Goal: Task Accomplishment & Management: Manage account settings

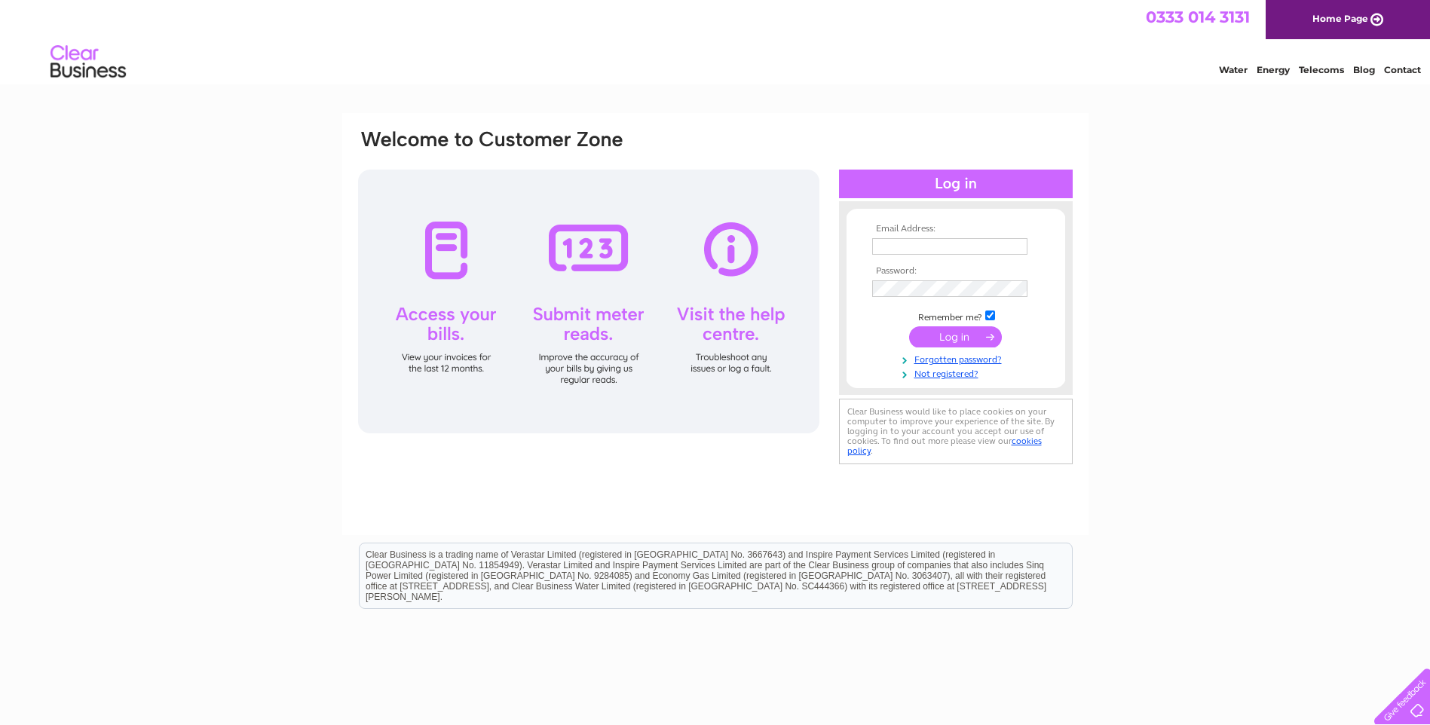
click at [923, 251] on input "text" at bounding box center [949, 246] width 155 height 17
type input "[PERSON_NAME][EMAIL_ADDRESS][DOMAIN_NAME]"
drag, startPoint x: 979, startPoint y: 250, endPoint x: 487, endPoint y: 247, distance: 491.6
click at [494, 247] on div "Email Address: [PERSON_NAME][EMAIL_ADDRESS][DOMAIN_NAME] Password:" at bounding box center [716, 299] width 718 height 342
type input "[PERSON_NAME][EMAIL_ADDRESS][DOMAIN_NAME]"
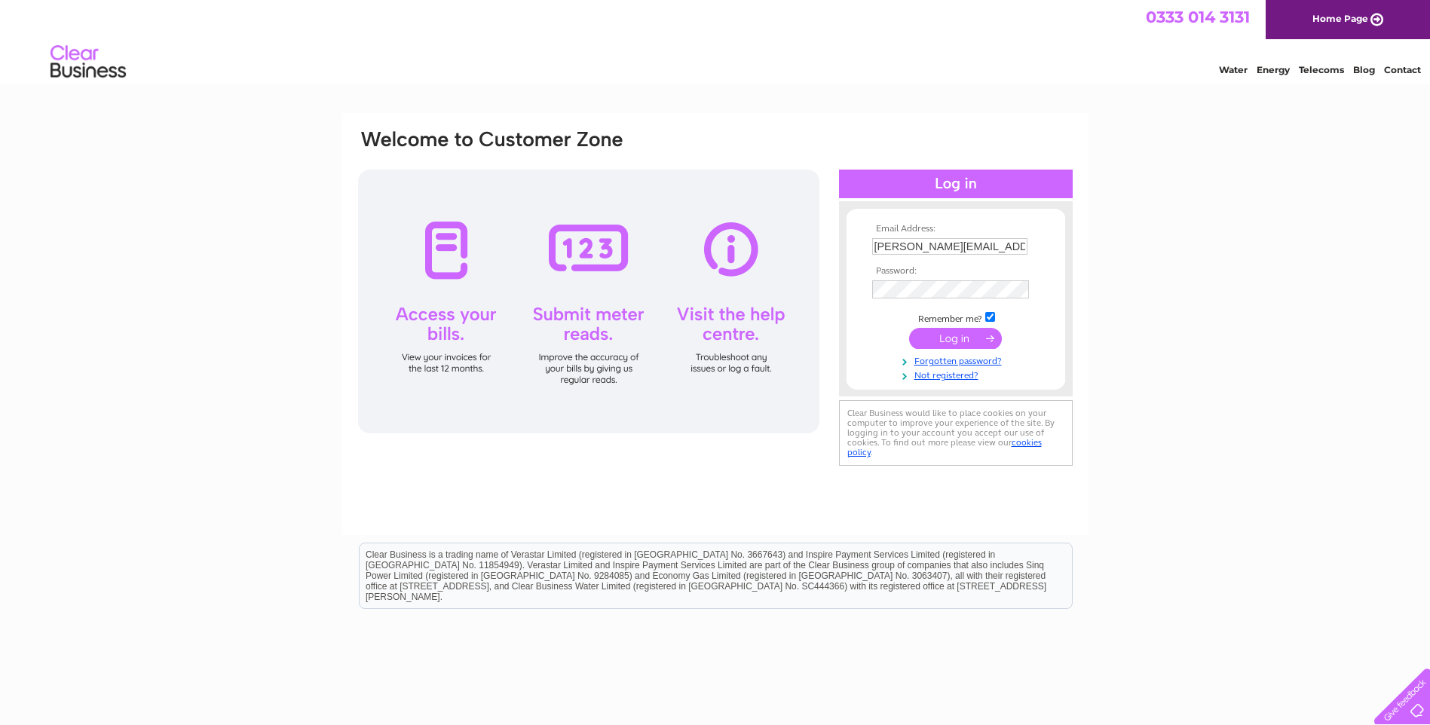
click at [943, 339] on input "submit" at bounding box center [955, 338] width 93 height 21
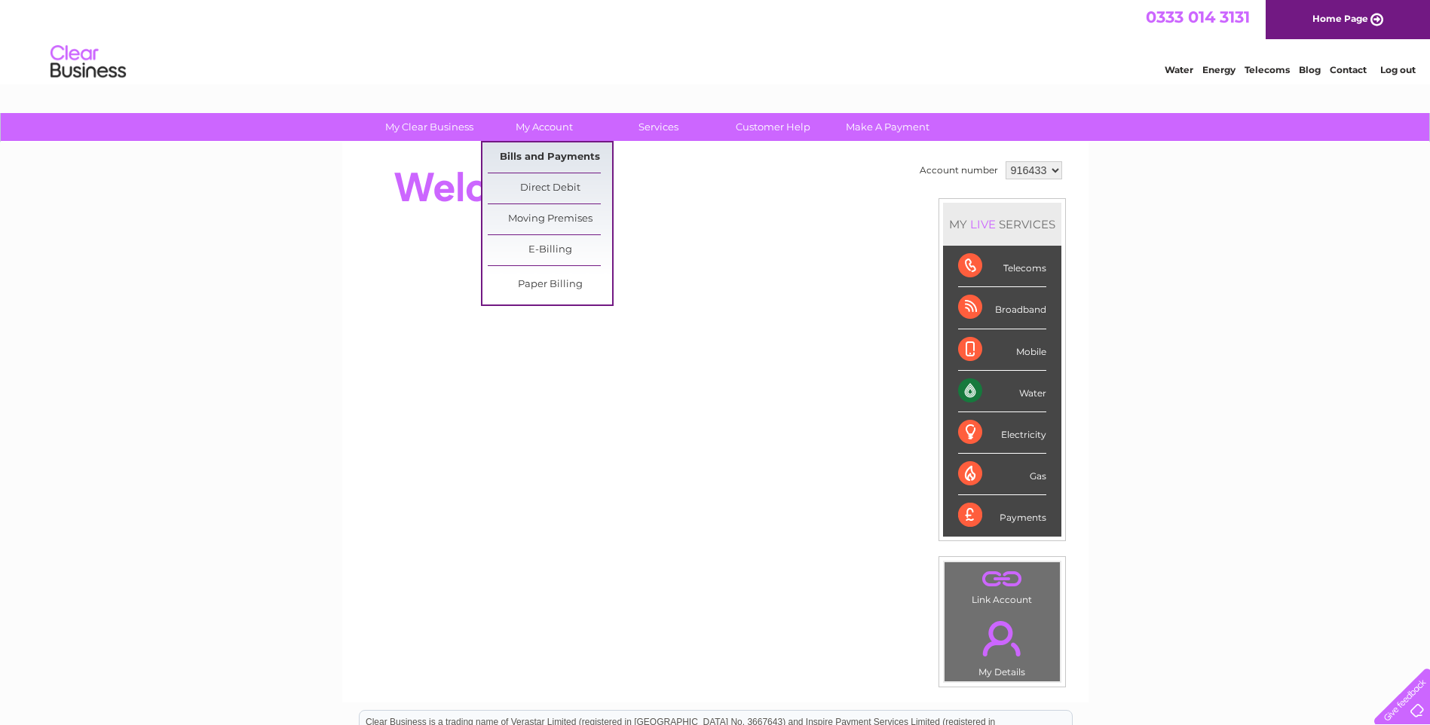
click at [553, 157] on link "Bills and Payments" at bounding box center [550, 158] width 124 height 30
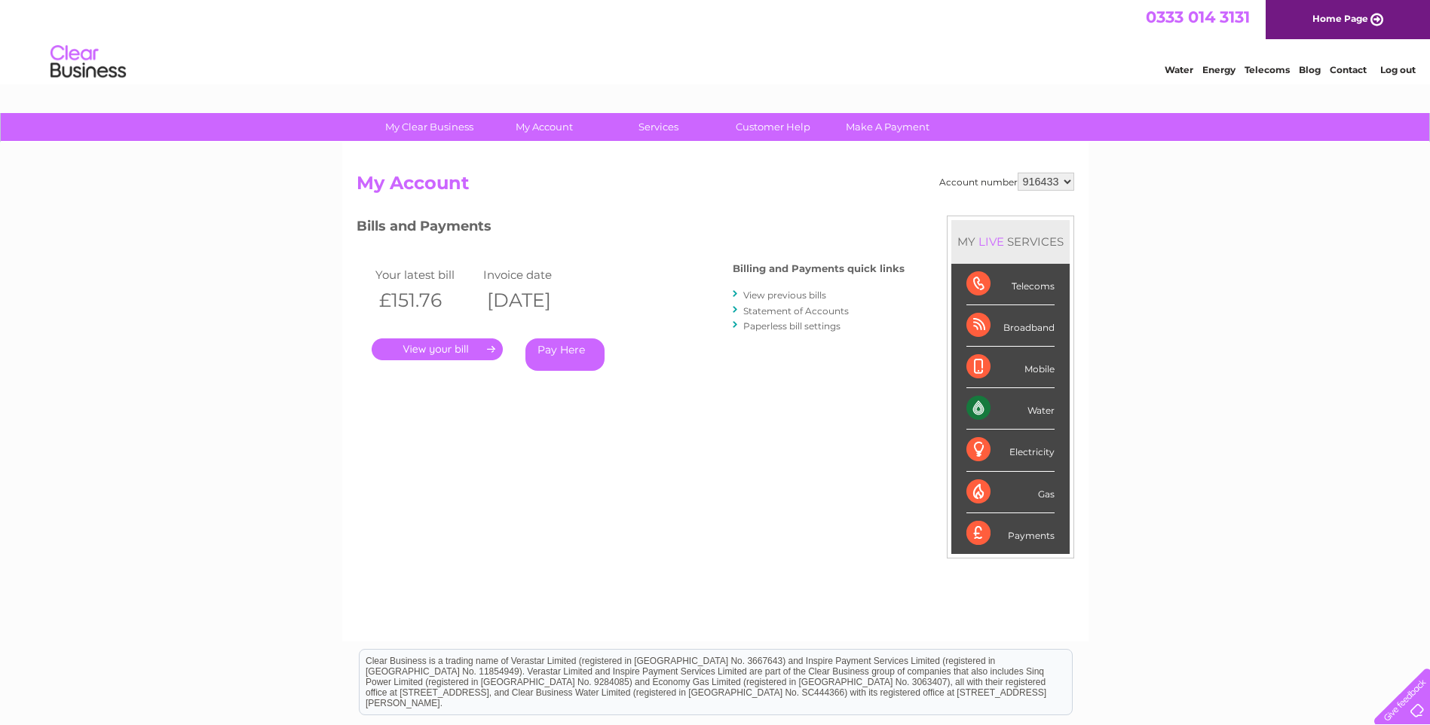
click at [450, 346] on link "." at bounding box center [437, 350] width 131 height 22
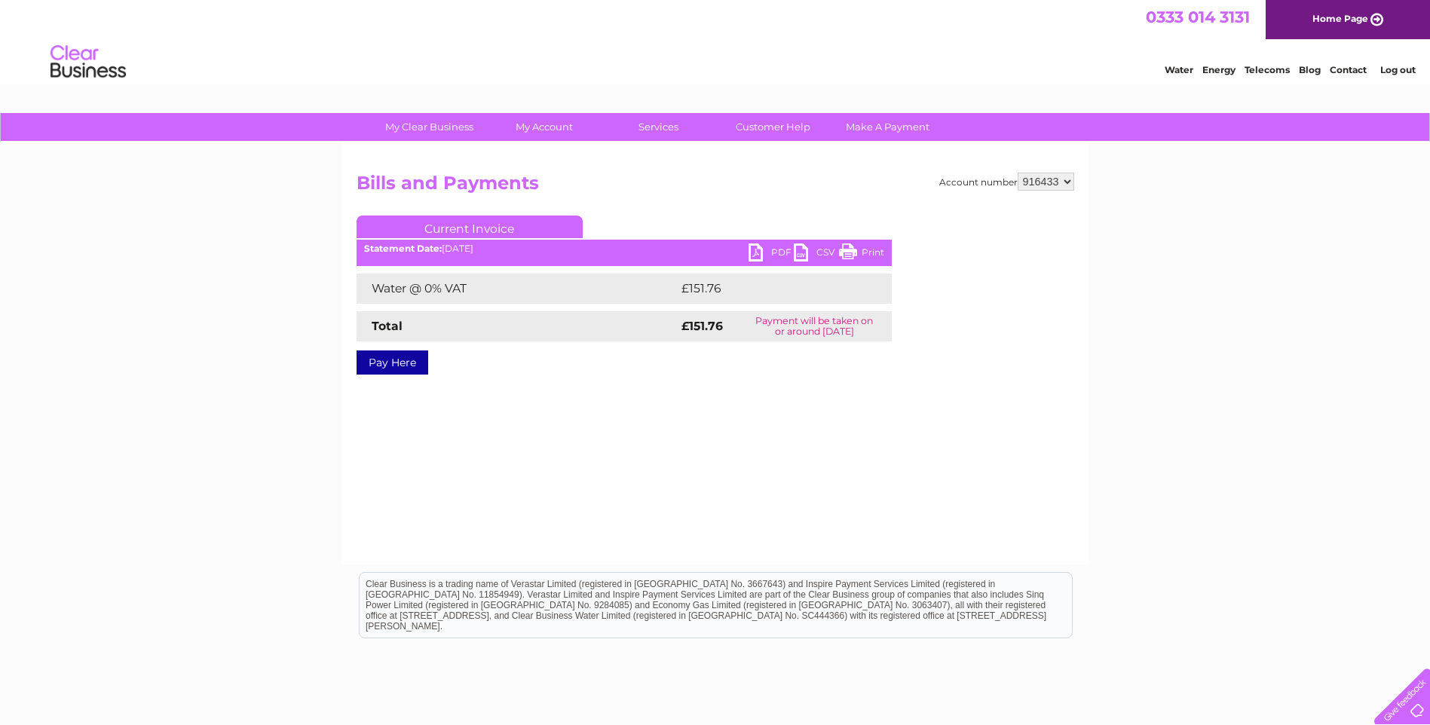
click at [758, 253] on link "PDF" at bounding box center [771, 255] width 45 height 22
